Goal: Find specific page/section: Find specific page/section

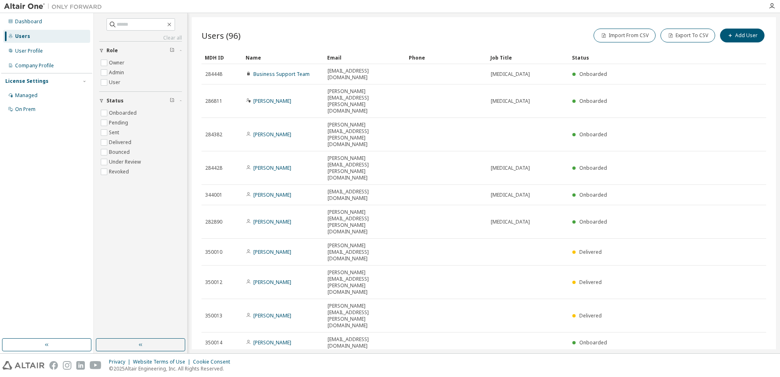
click at [746, 360] on icon "button" at bounding box center [745, 362] width 2 height 4
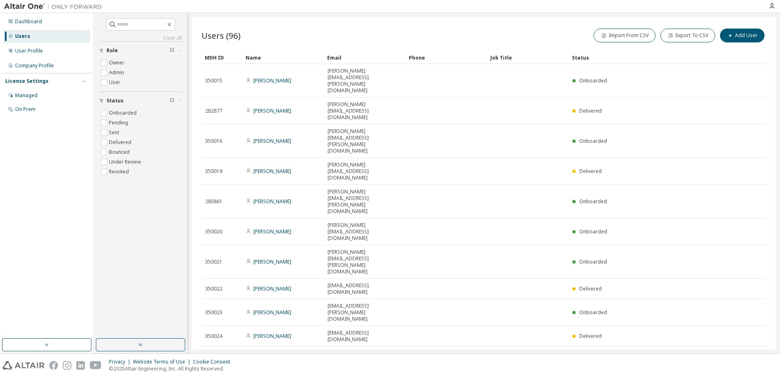
click at [746, 354] on icon "button" at bounding box center [745, 356] width 2 height 4
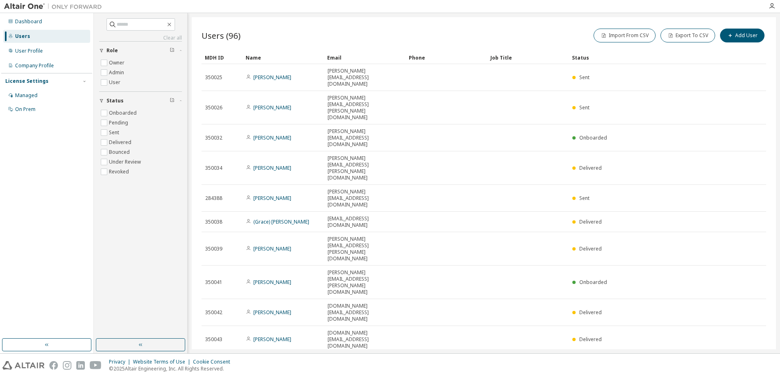
click at [746, 360] on icon "button" at bounding box center [745, 362] width 2 height 4
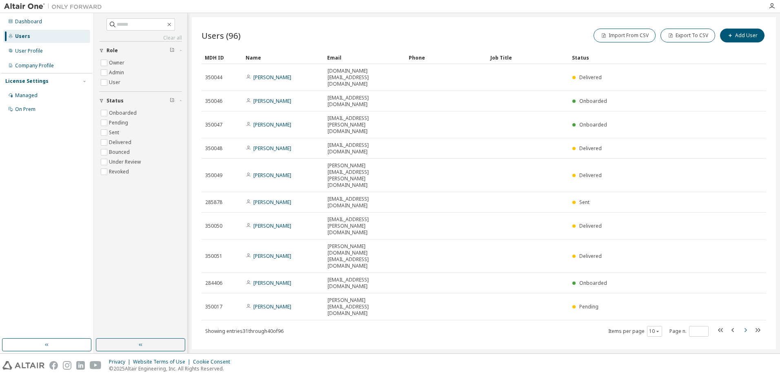
click at [746, 328] on icon "button" at bounding box center [745, 330] width 2 height 4
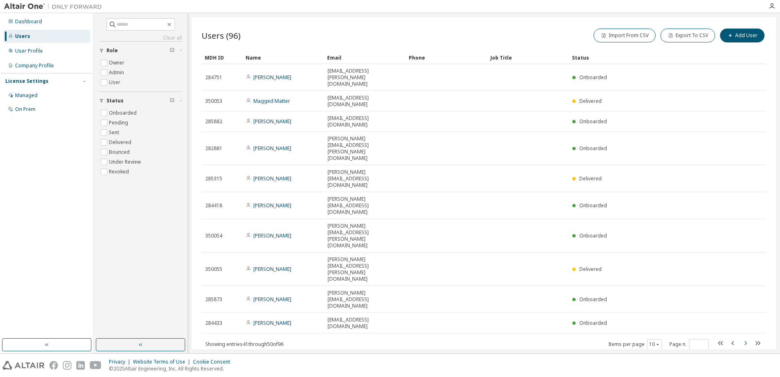
click at [746, 341] on icon "button" at bounding box center [745, 343] width 2 height 4
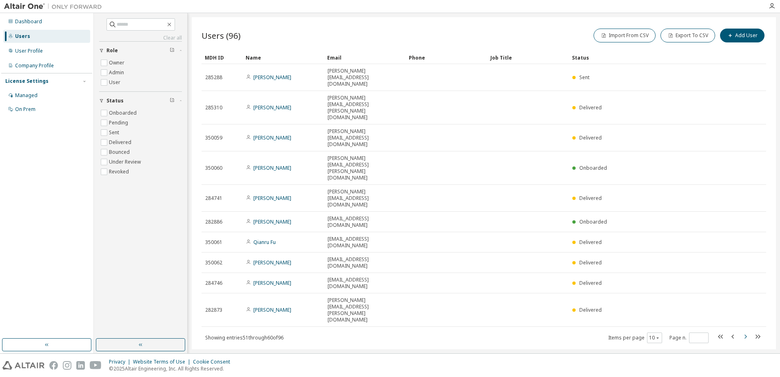
click at [745, 332] on icon "button" at bounding box center [745, 337] width 10 height 10
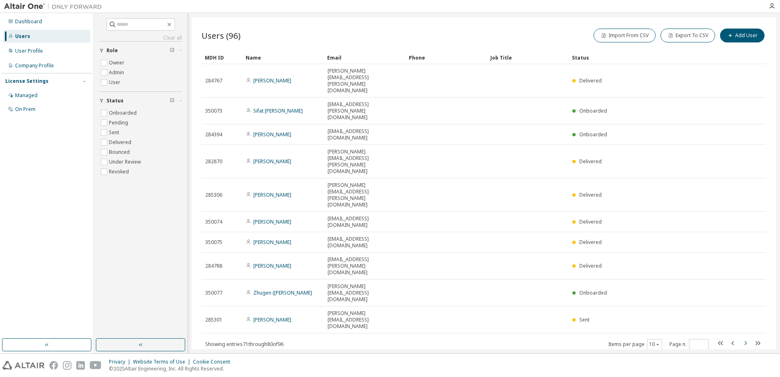
click at [745, 338] on icon "button" at bounding box center [745, 343] width 10 height 10
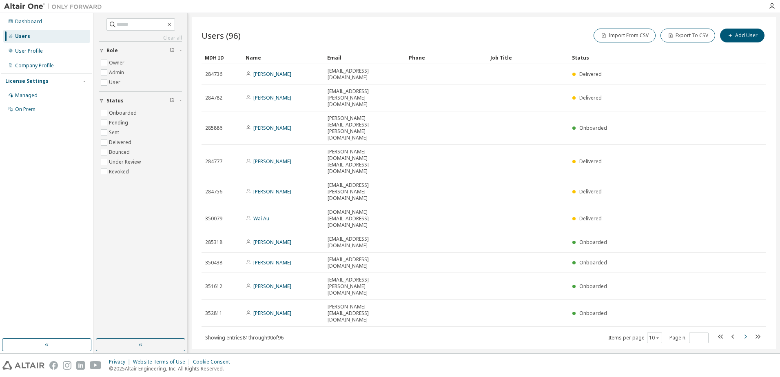
click at [745, 332] on icon "button" at bounding box center [745, 337] width 10 height 10
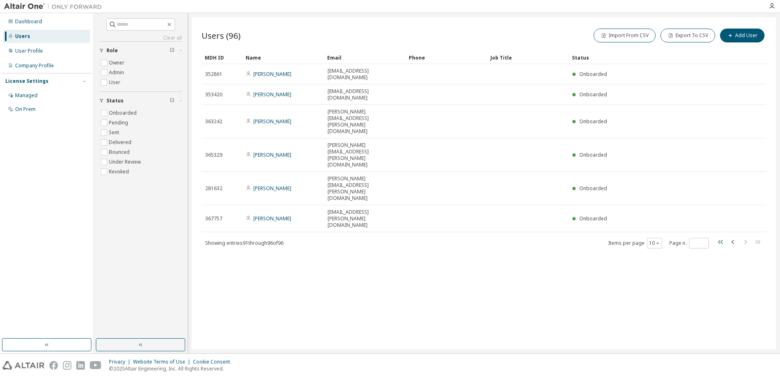
click at [719, 240] on icon "button" at bounding box center [720, 242] width 5 height 4
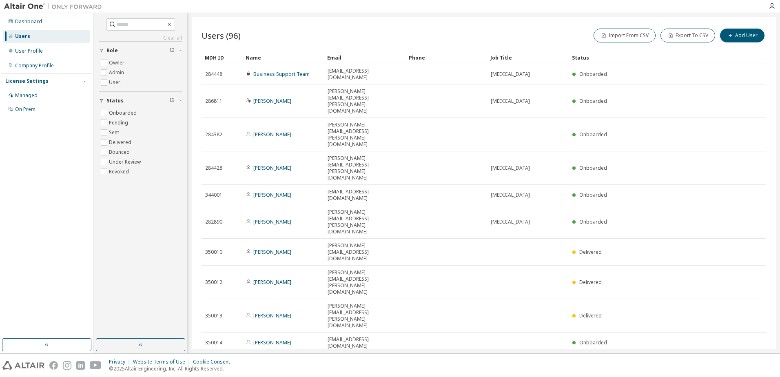
click at [249, 56] on div "Name" at bounding box center [282, 57] width 75 height 13
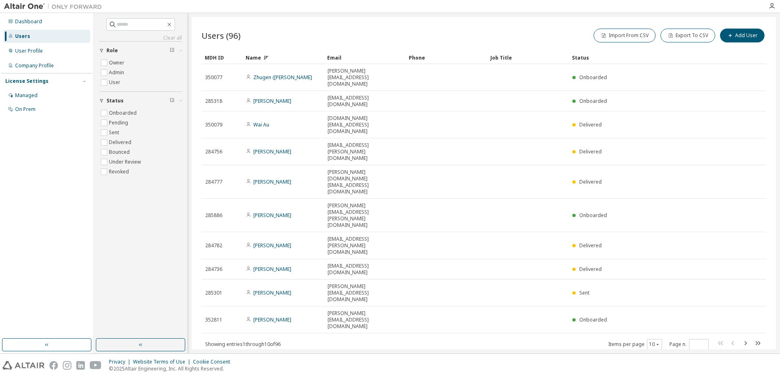
click at [249, 56] on div "Name" at bounding box center [282, 57] width 75 height 13
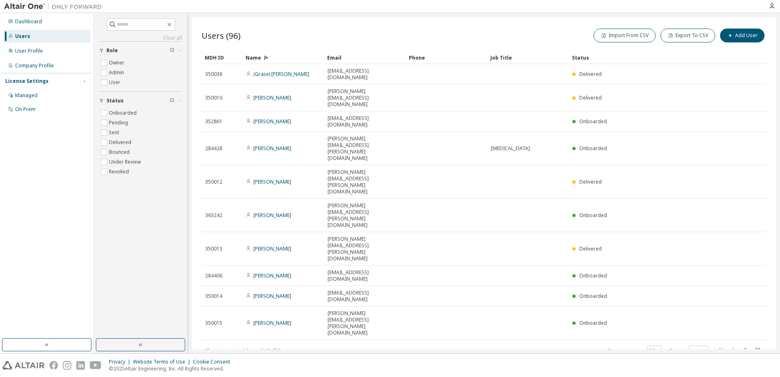
click at [742, 345] on icon "button" at bounding box center [745, 350] width 10 height 10
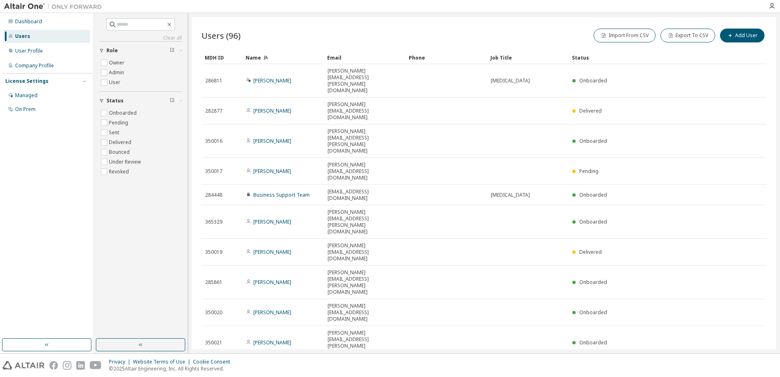
click at [742, 364] on icon "button" at bounding box center [745, 369] width 10 height 10
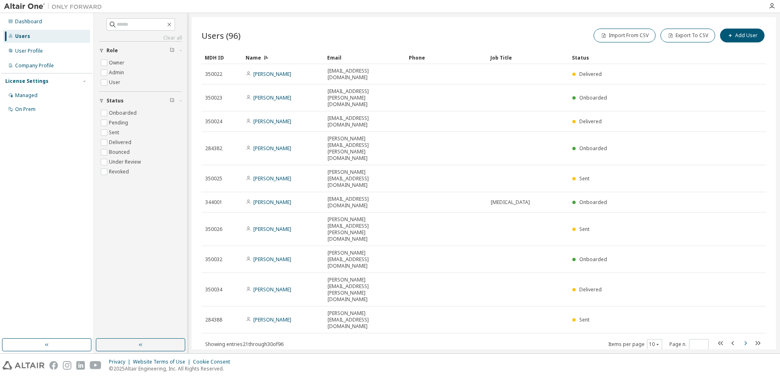
click at [742, 338] on icon "button" at bounding box center [745, 343] width 10 height 10
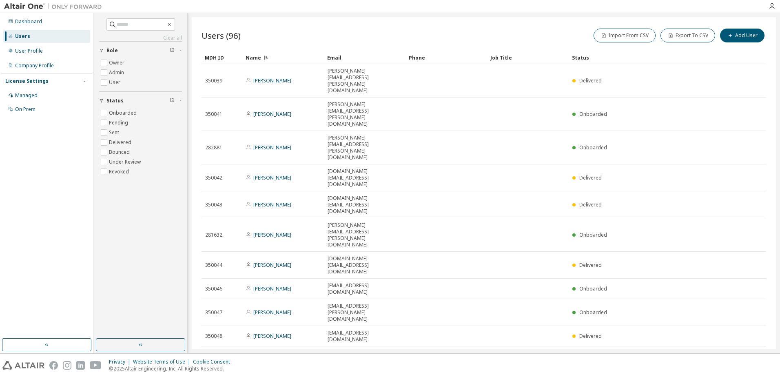
click at [742, 351] on icon "button" at bounding box center [745, 356] width 10 height 10
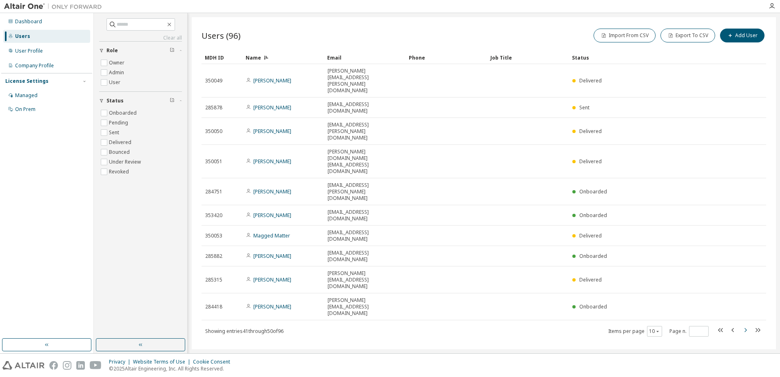
click at [742, 325] on icon "button" at bounding box center [745, 330] width 10 height 10
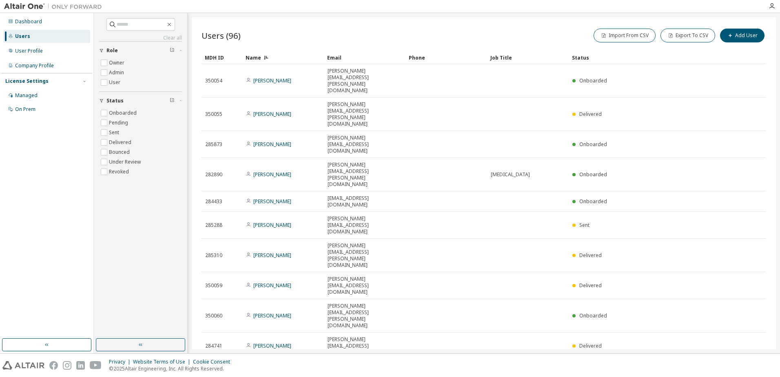
click at [741, 364] on icon "button" at bounding box center [745, 369] width 10 height 10
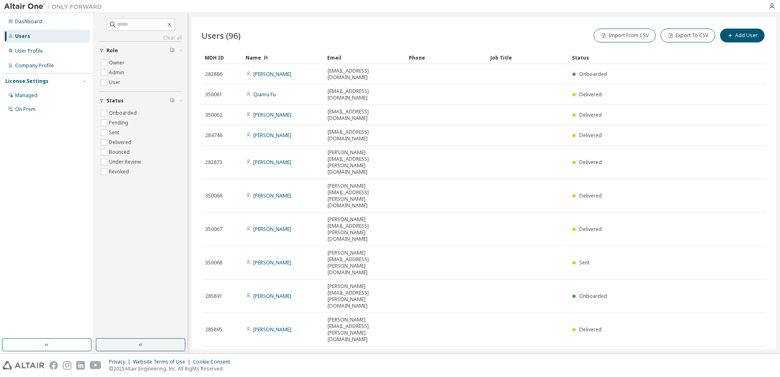
click at [742, 351] on icon "button" at bounding box center [745, 356] width 10 height 10
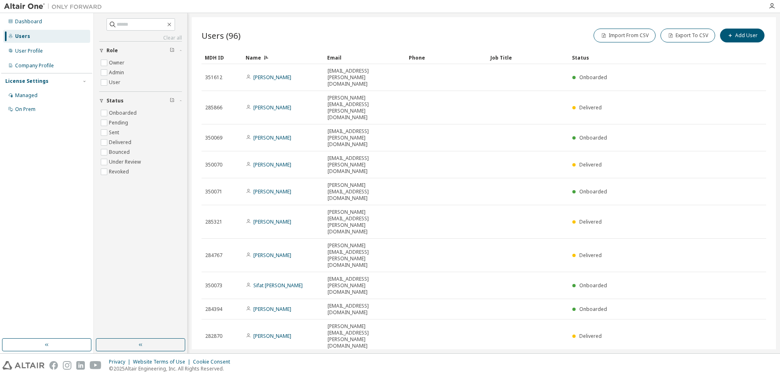
click at [742, 358] on icon "button" at bounding box center [745, 363] width 10 height 10
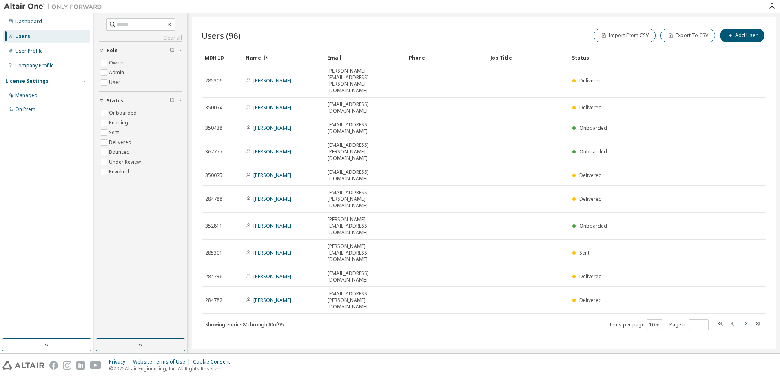
click at [743, 318] on icon "button" at bounding box center [745, 323] width 10 height 10
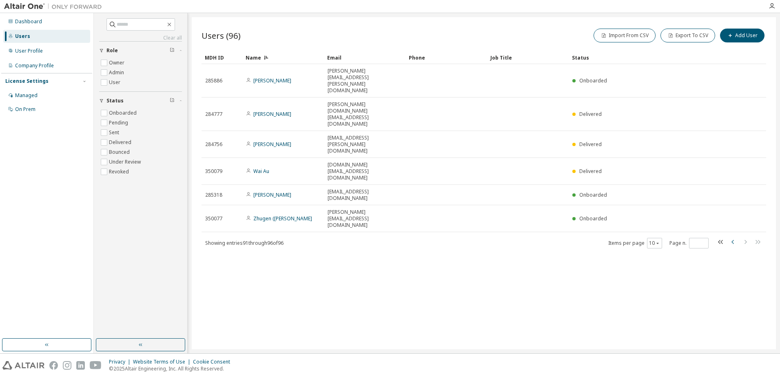
click at [730, 237] on icon "button" at bounding box center [733, 242] width 10 height 10
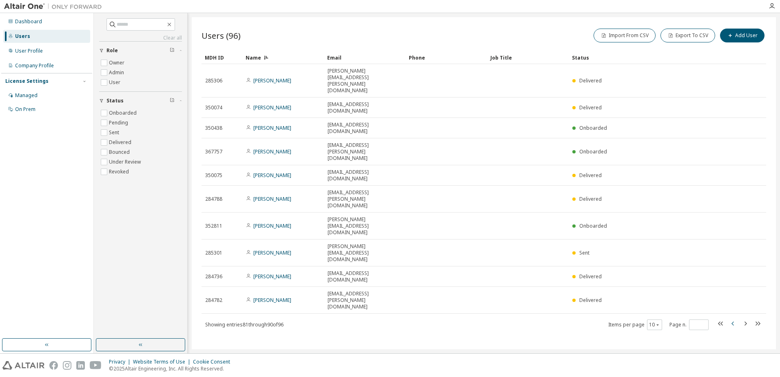
click at [730, 212] on tr "352811 [PERSON_NAME] [PERSON_NAME][EMAIL_ADDRESS][DOMAIN_NAME] Onboarded" at bounding box center [483, 225] width 564 height 27
click at [731, 318] on icon "button" at bounding box center [733, 323] width 10 height 10
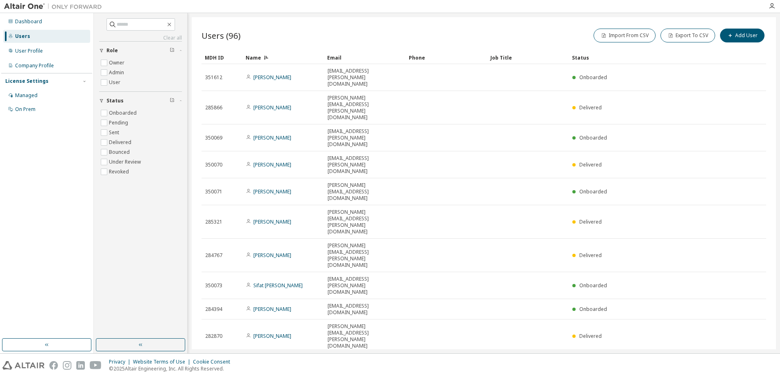
click at [731, 358] on icon "button" at bounding box center [733, 363] width 10 height 10
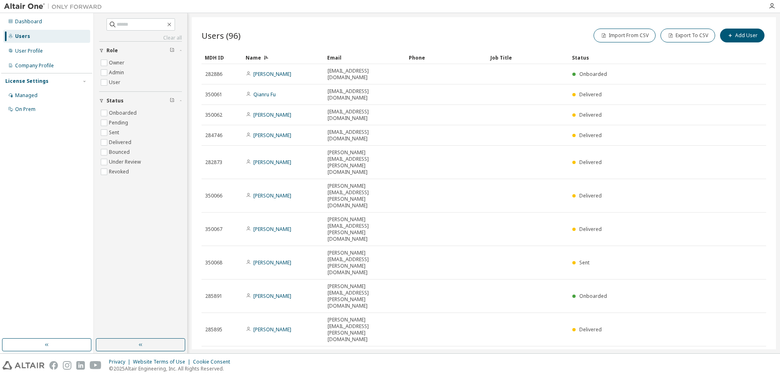
click at [731, 351] on icon "button" at bounding box center [733, 356] width 10 height 10
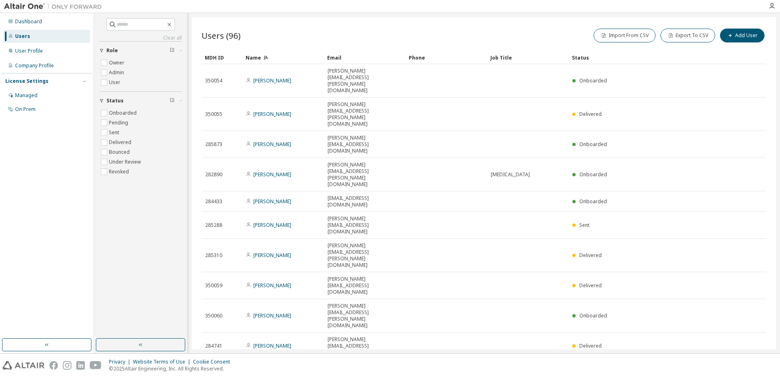
click at [731, 364] on icon "button" at bounding box center [733, 369] width 10 height 10
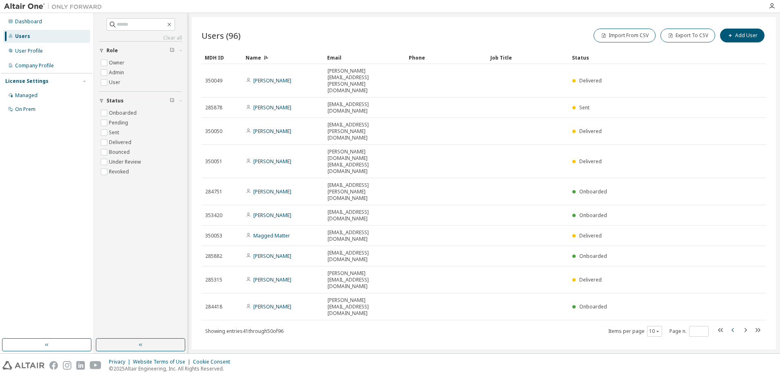
click at [731, 325] on icon "button" at bounding box center [733, 330] width 10 height 10
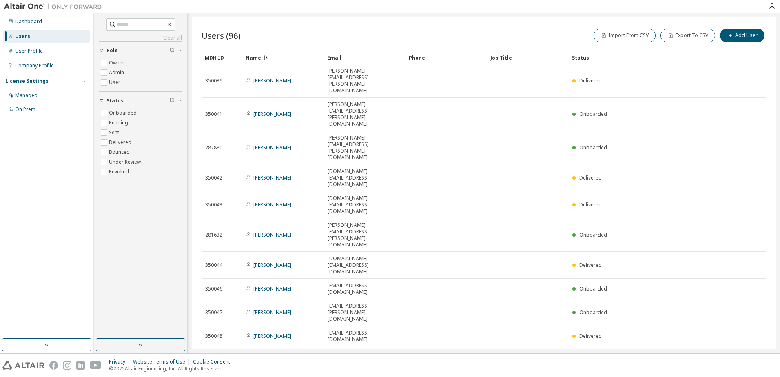
click at [731, 351] on icon "button" at bounding box center [733, 356] width 10 height 10
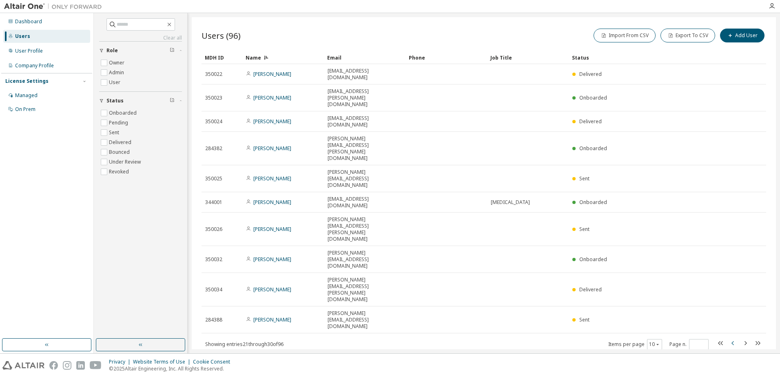
click at [731, 338] on icon "button" at bounding box center [733, 343] width 10 height 10
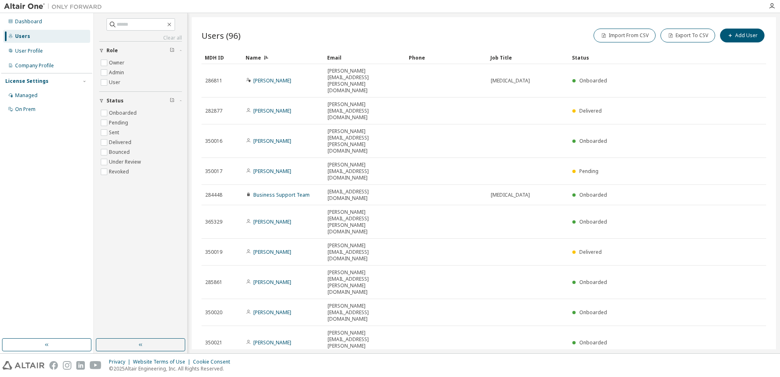
click at [731, 364] on icon "button" at bounding box center [733, 369] width 10 height 10
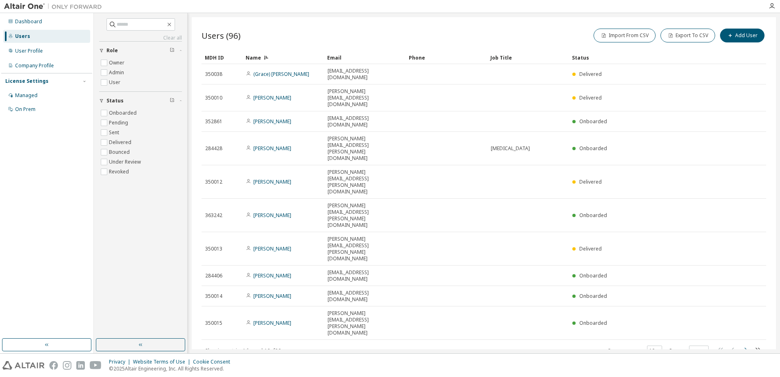
click at [743, 345] on icon "button" at bounding box center [745, 350] width 10 height 10
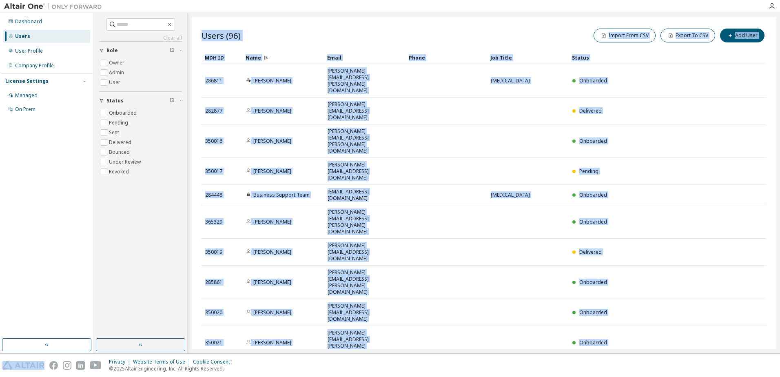
click at [743, 364] on icon "button" at bounding box center [745, 369] width 10 height 10
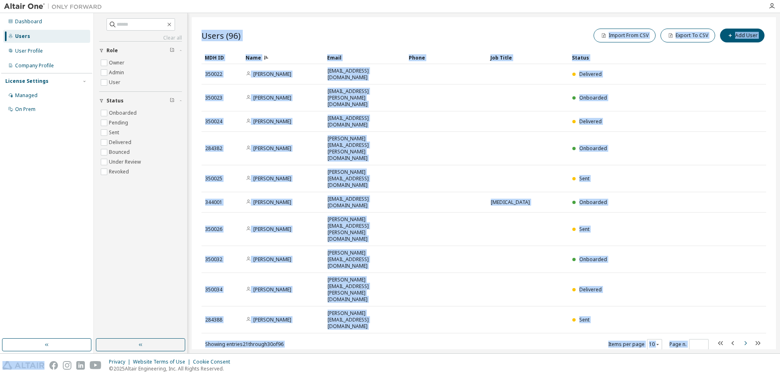
click at [743, 338] on icon "button" at bounding box center [745, 343] width 10 height 10
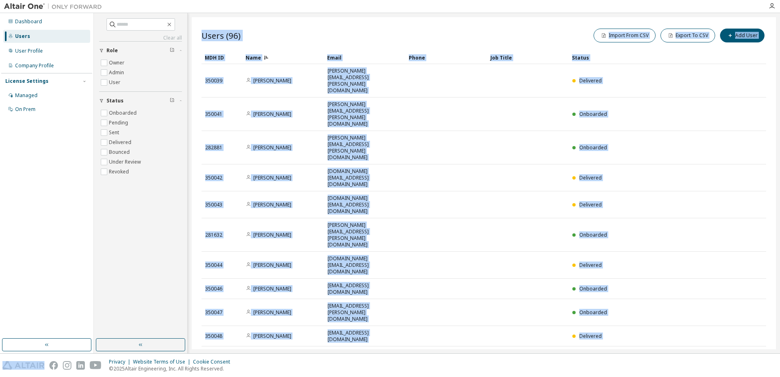
click at [743, 351] on icon "button" at bounding box center [745, 356] width 10 height 10
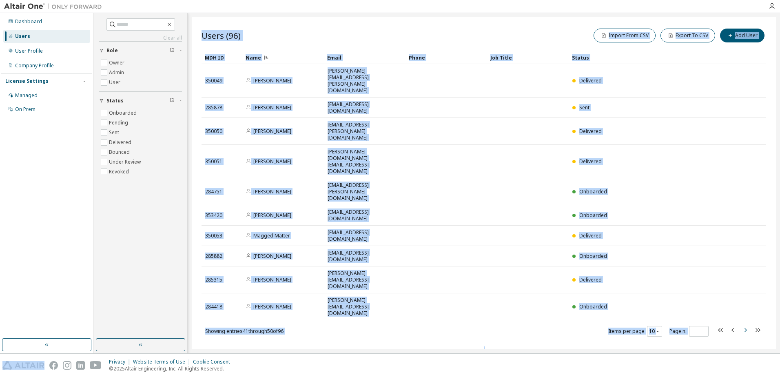
click at [743, 325] on icon "button" at bounding box center [745, 330] width 10 height 10
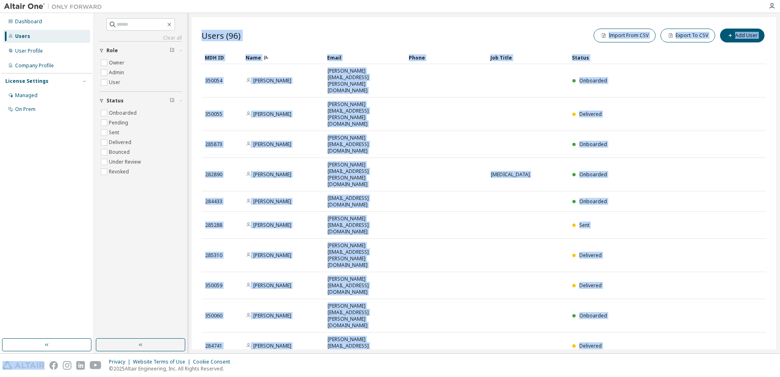
click at [743, 364] on icon "button" at bounding box center [745, 369] width 10 height 10
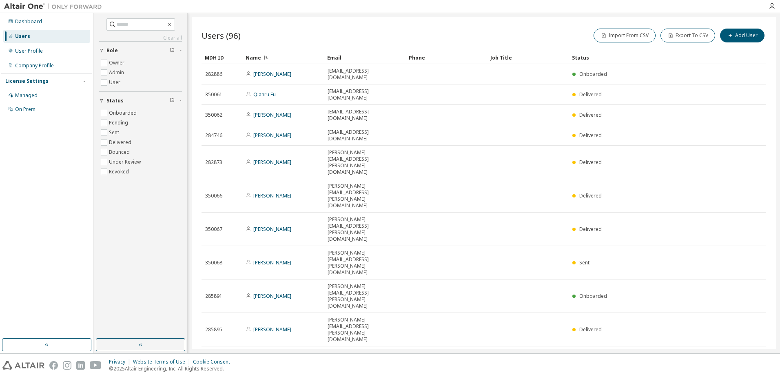
click at [728, 351] on icon "button" at bounding box center [733, 356] width 10 height 10
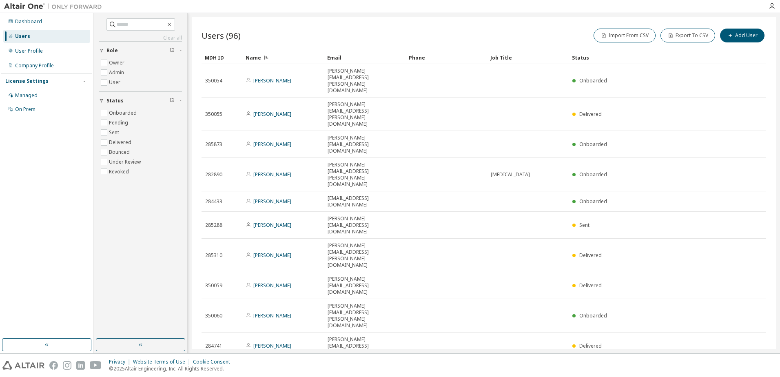
click at [728, 364] on icon "button" at bounding box center [733, 369] width 10 height 10
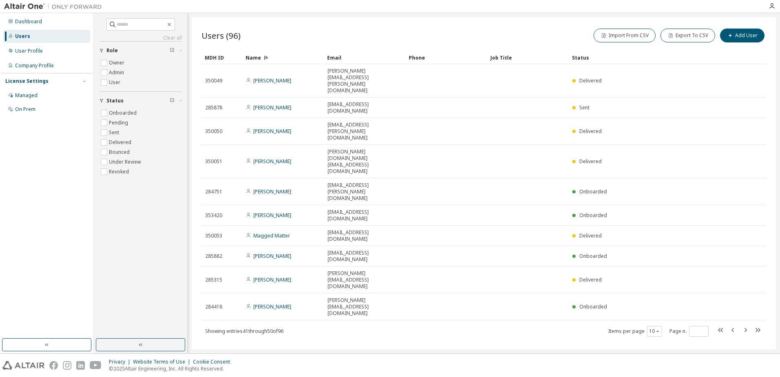
click at [728, 325] on icon "button" at bounding box center [733, 330] width 10 height 10
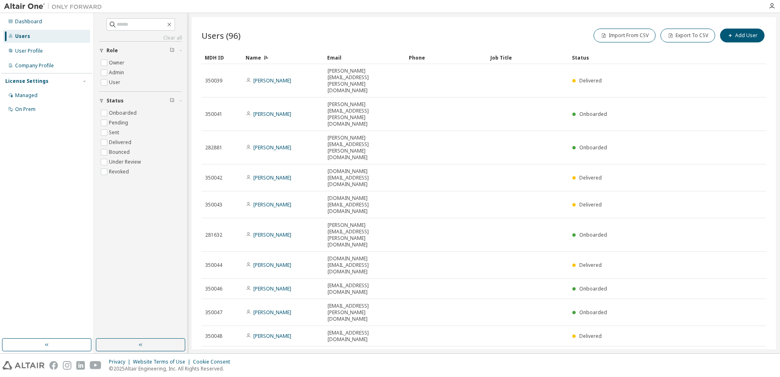
click at [728, 351] on icon "button" at bounding box center [733, 356] width 10 height 10
type input "*"
